Goal: Task Accomplishment & Management: Manage account settings

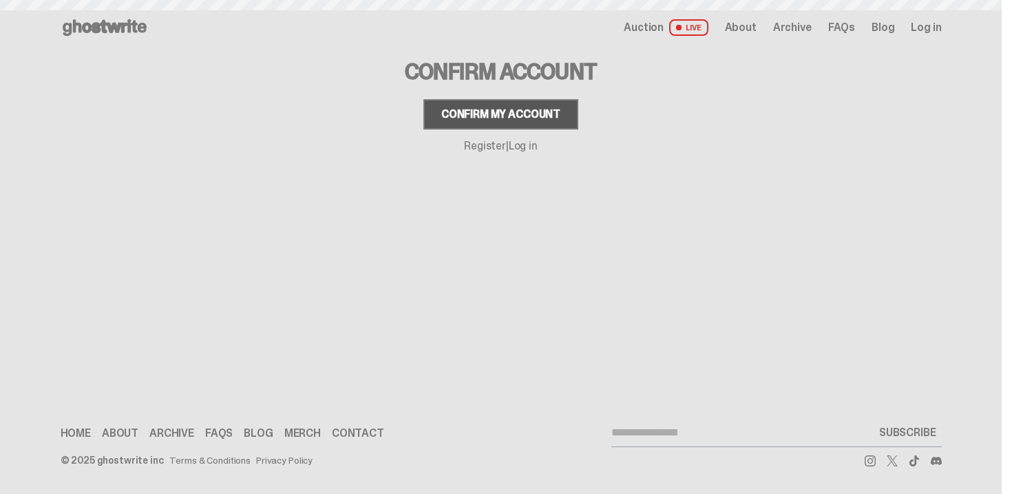
click at [492, 109] on div "Confirm my account" at bounding box center [500, 114] width 119 height 11
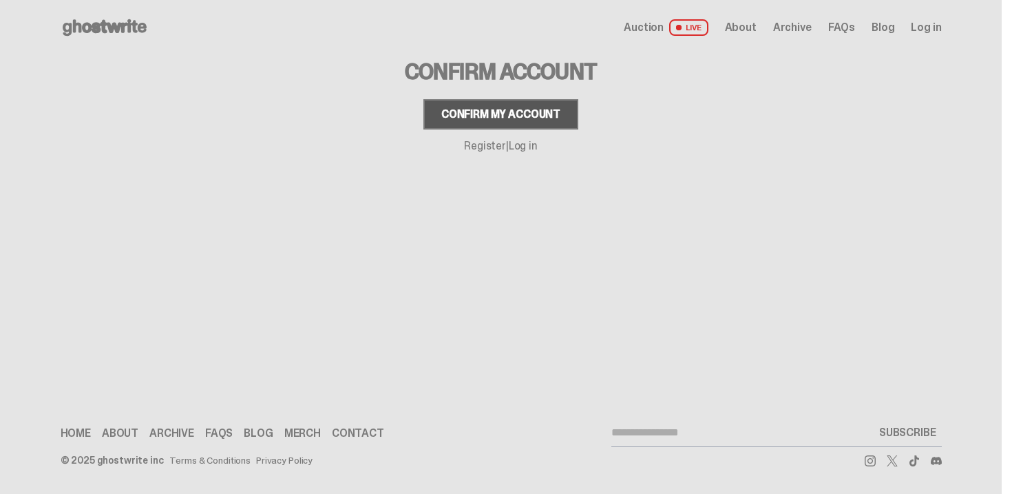
click at [547, 120] on div "Confirm my account" at bounding box center [500, 114] width 119 height 11
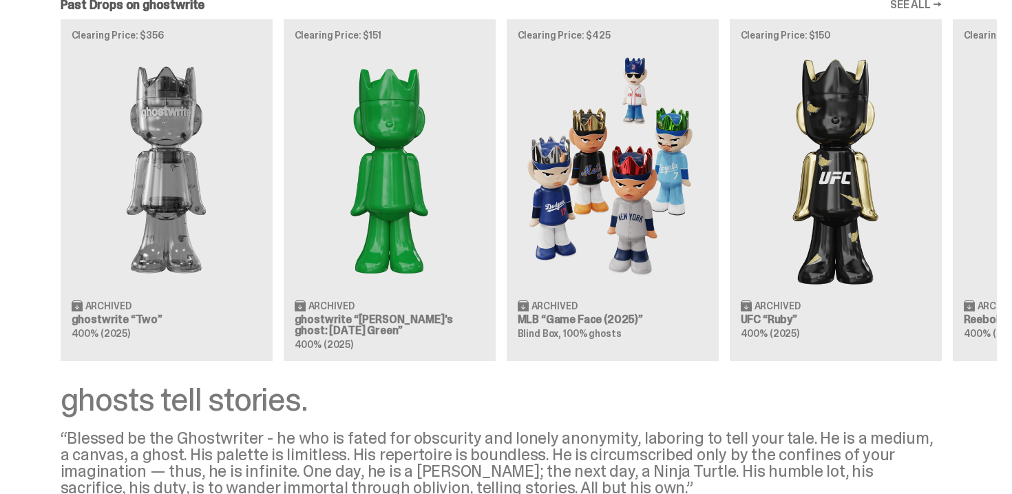
scroll to position [1822, 0]
